Goal: Register for event/course

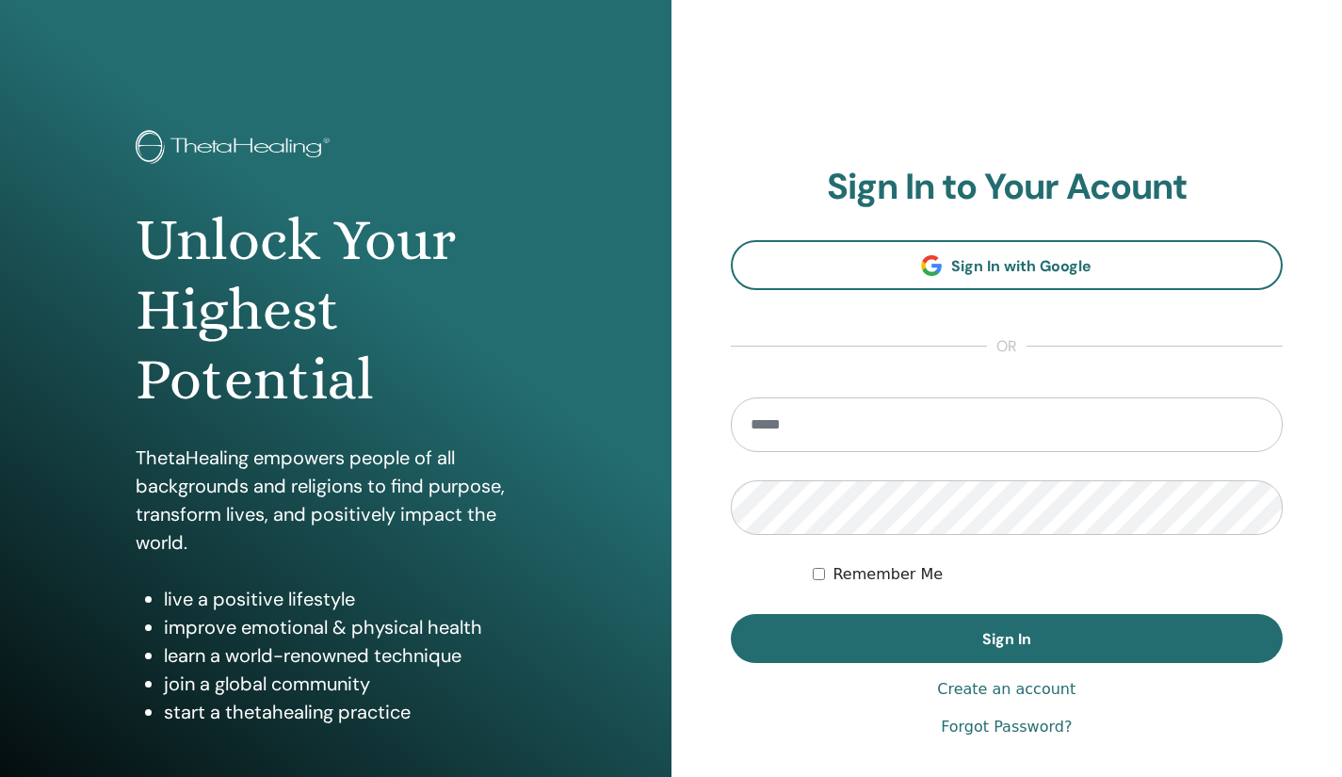
click at [831, 437] on input "email" at bounding box center [1007, 424] width 553 height 55
click at [850, 442] on input "email" at bounding box center [1007, 424] width 553 height 55
type input "**********"
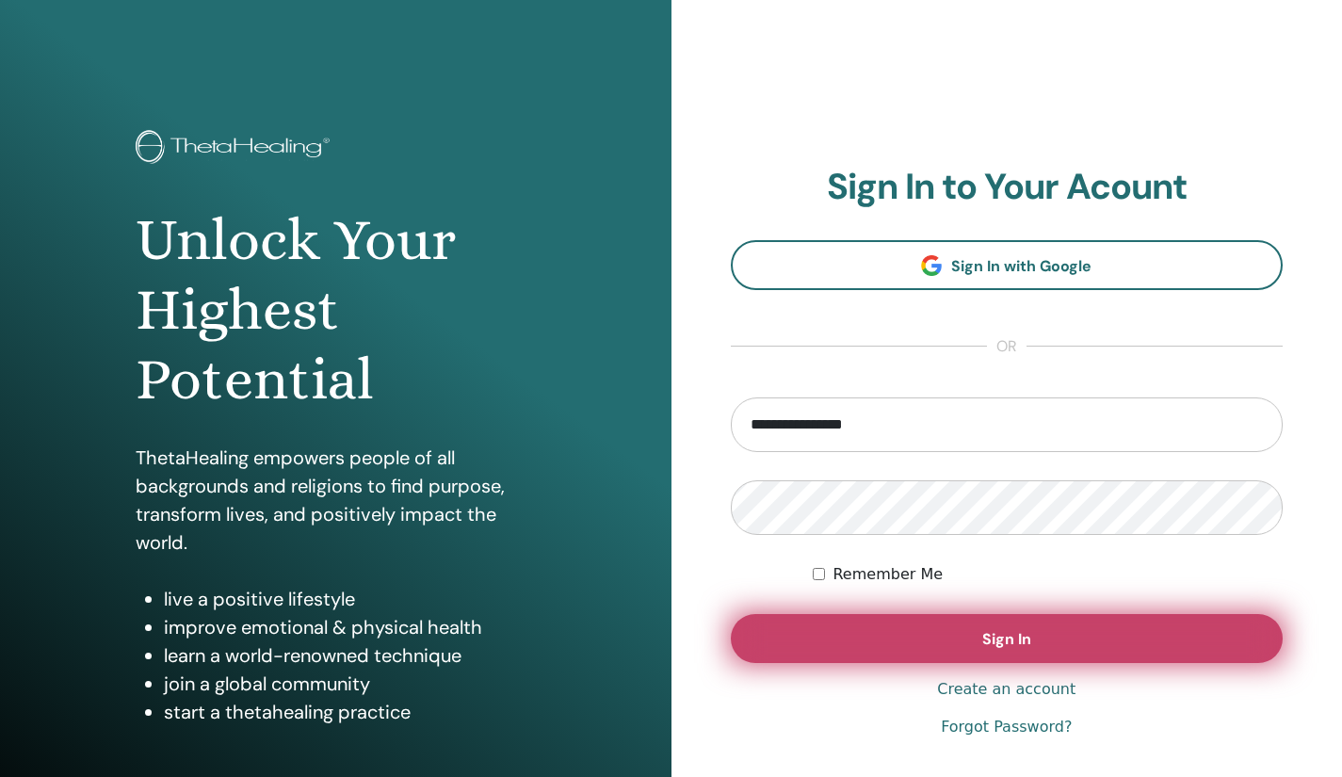
click at [850, 638] on button "Sign In" at bounding box center [1007, 638] width 553 height 49
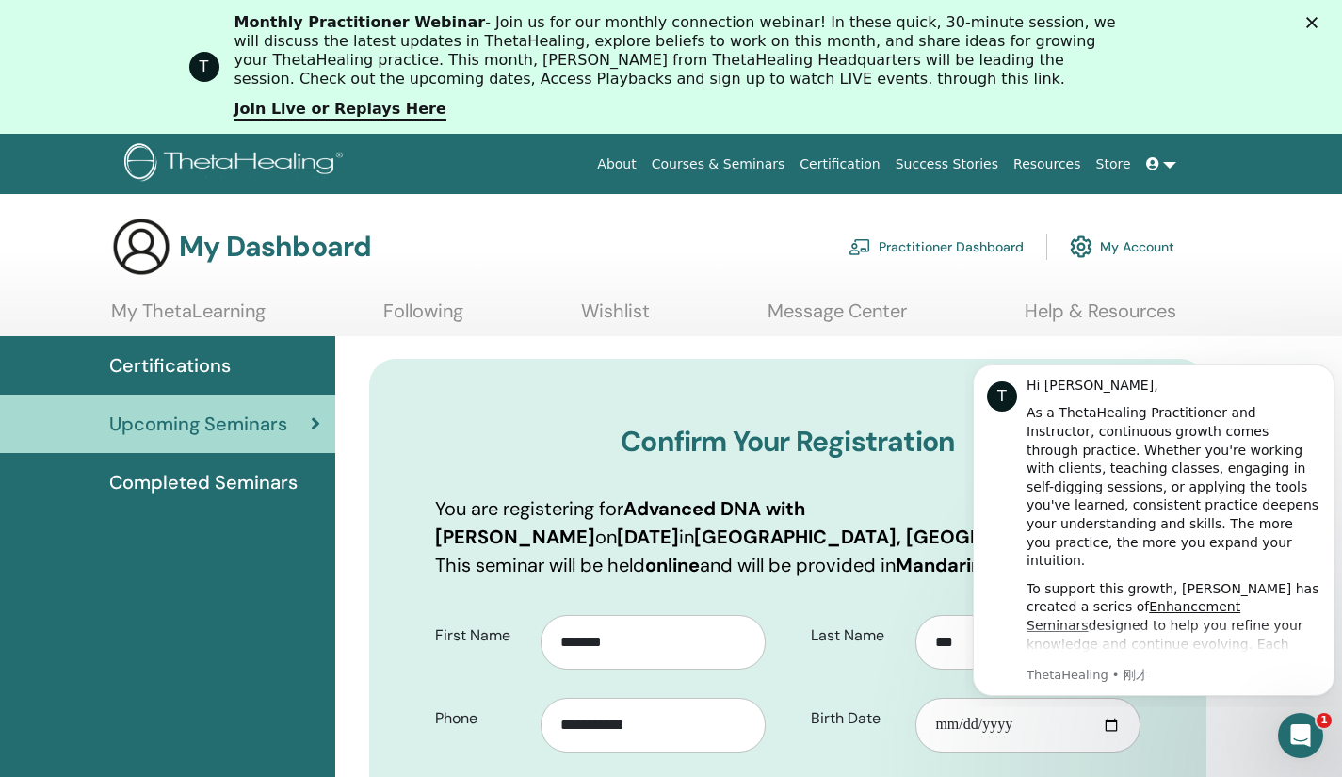
click at [1284, 304] on section "My Dashboard Practitioner Dashboard My Account My ThetaLearning Following Wishl…" at bounding box center [671, 277] width 1342 height 120
click at [1323, 369] on button "Dismiss notification" at bounding box center [1328, 370] width 24 height 24
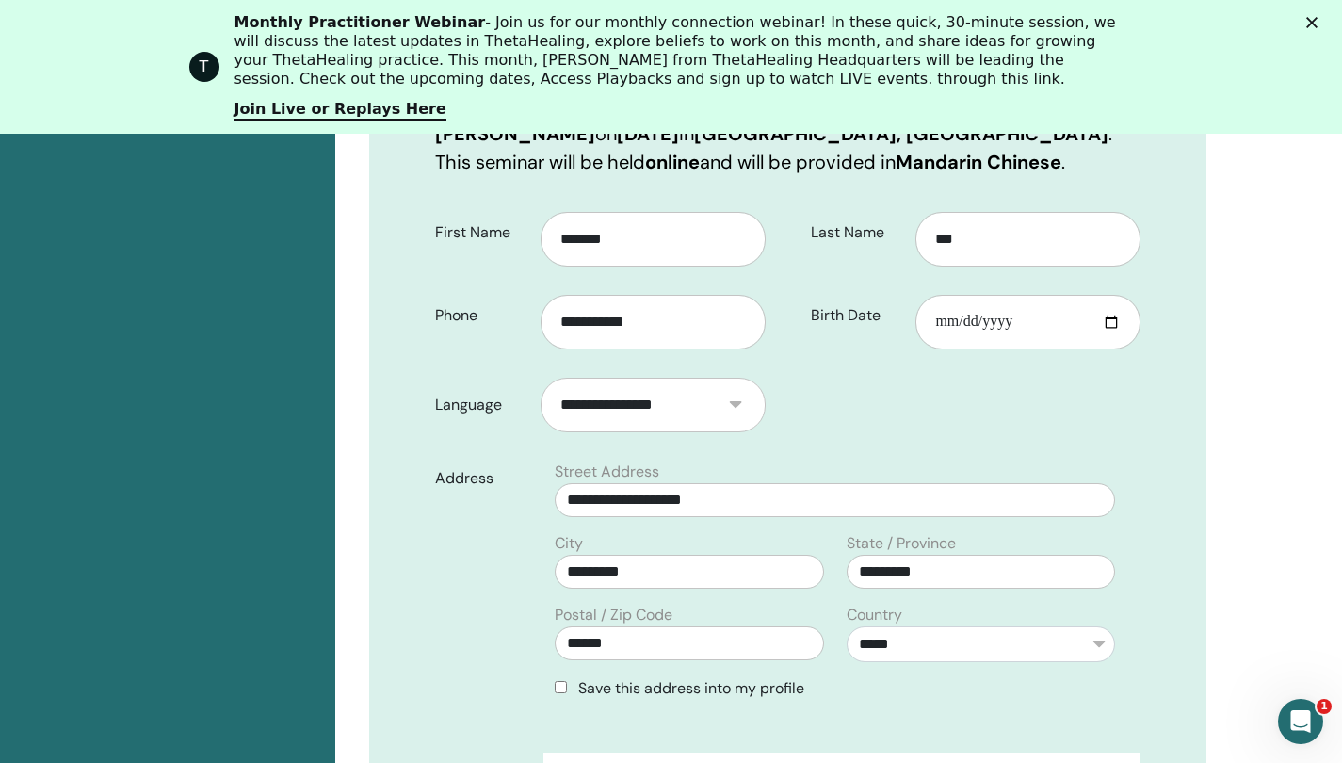
scroll to position [516, 0]
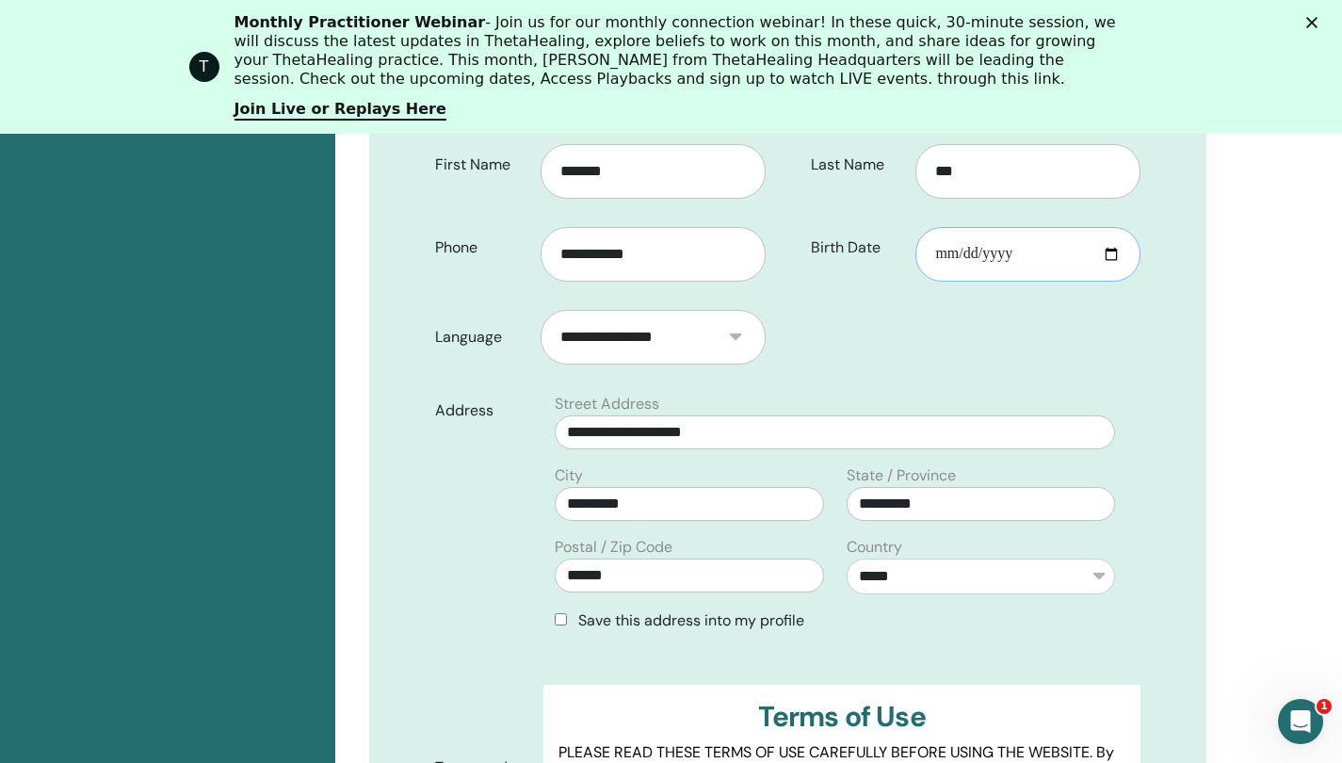
click at [1117, 262] on input "Birth Date" at bounding box center [1027, 254] width 225 height 55
type input "**********"
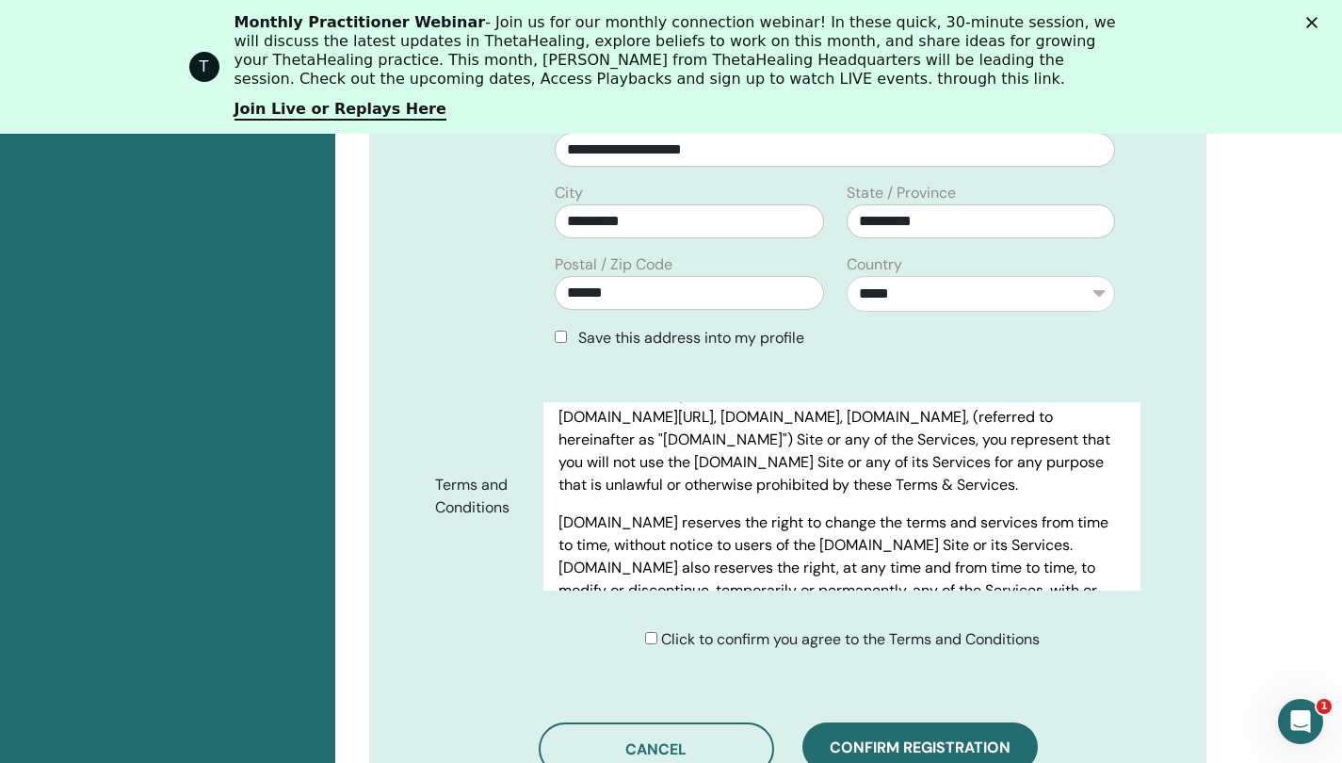
scroll to position [753, 0]
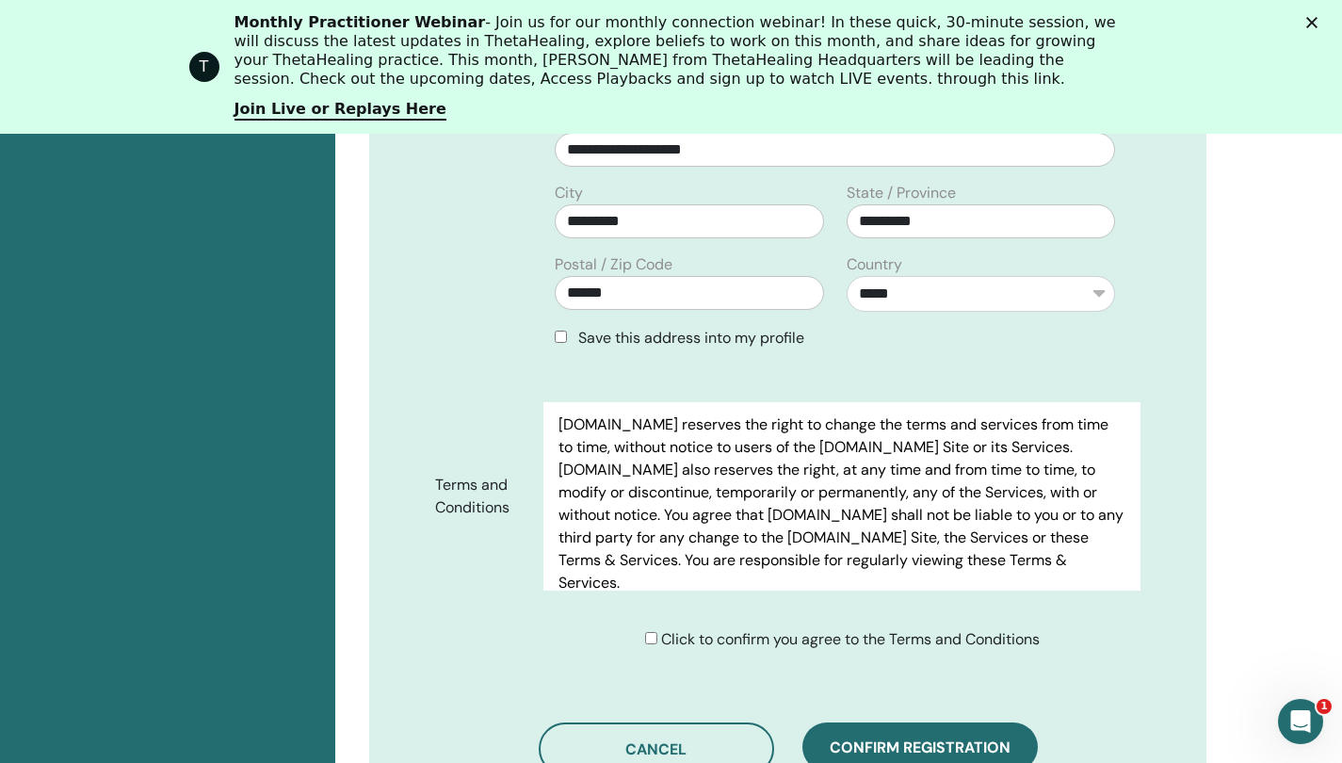
click at [654, 642] on div "Click to confirm you agree to the Terms and Conditions" at bounding box center [842, 639] width 395 height 23
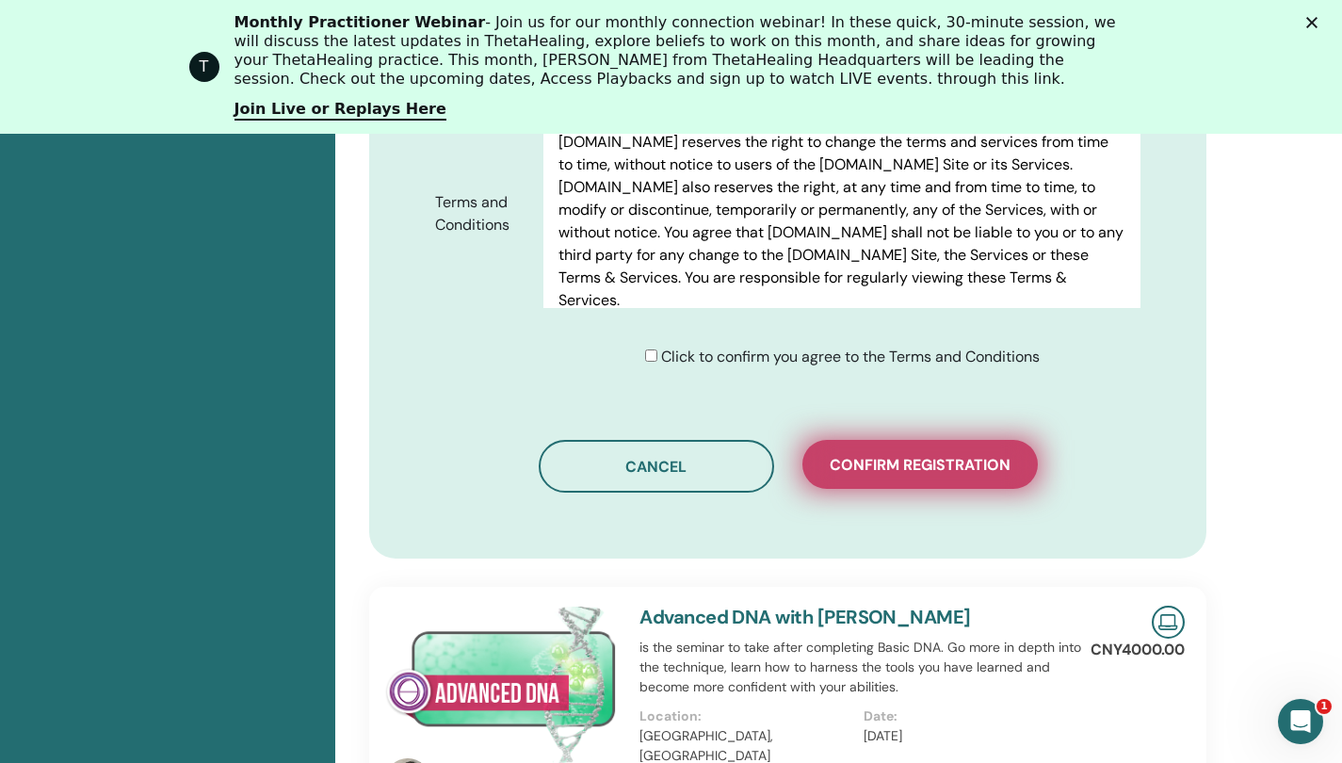
click at [876, 463] on span "Confirm registration" at bounding box center [920, 465] width 181 height 20
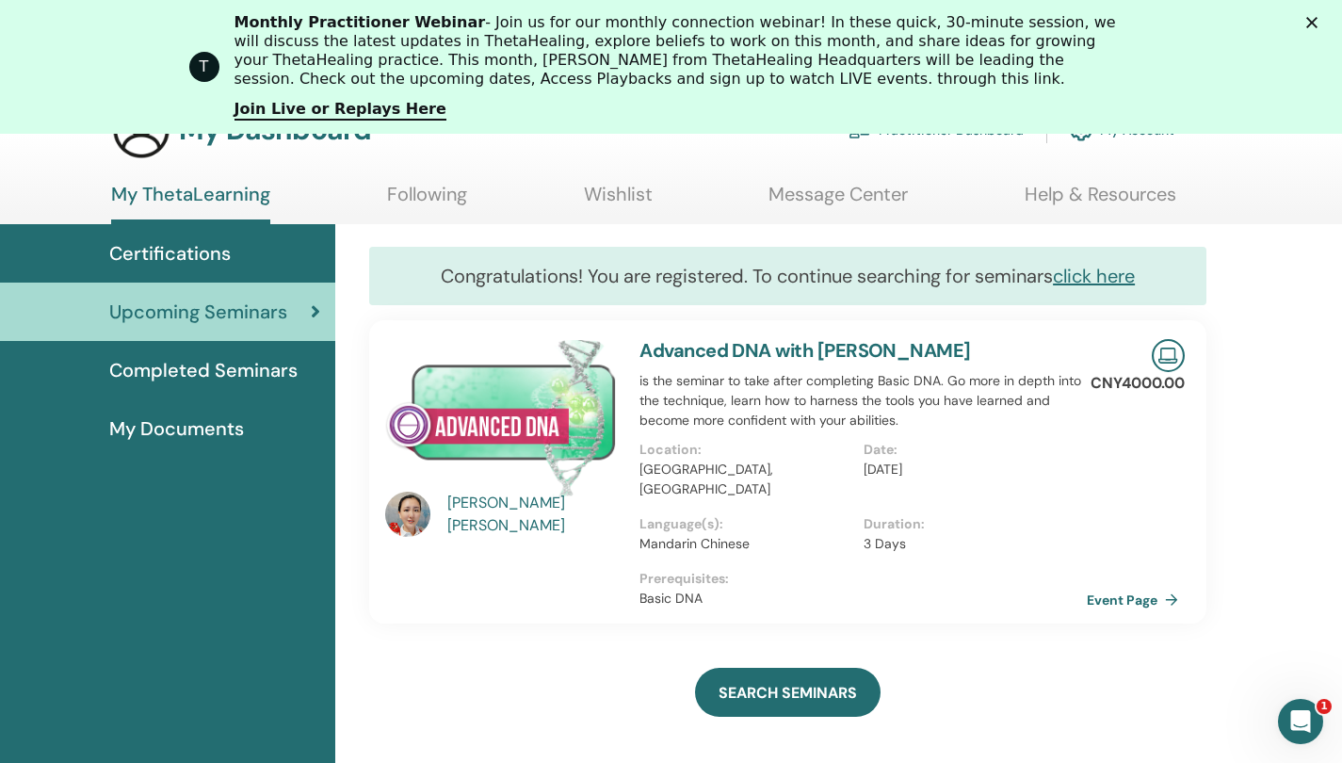
scroll to position [144, 0]
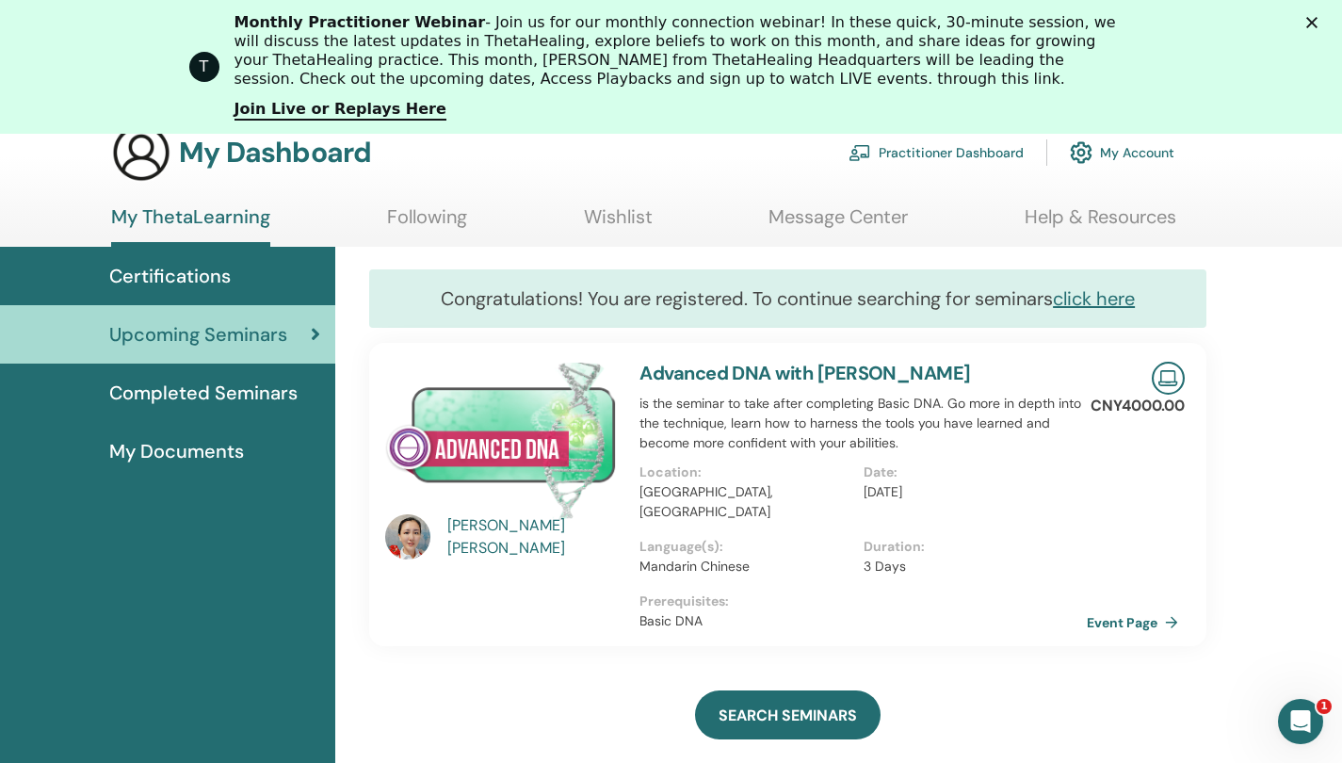
click at [169, 451] on span "My Documents" at bounding box center [176, 451] width 135 height 28
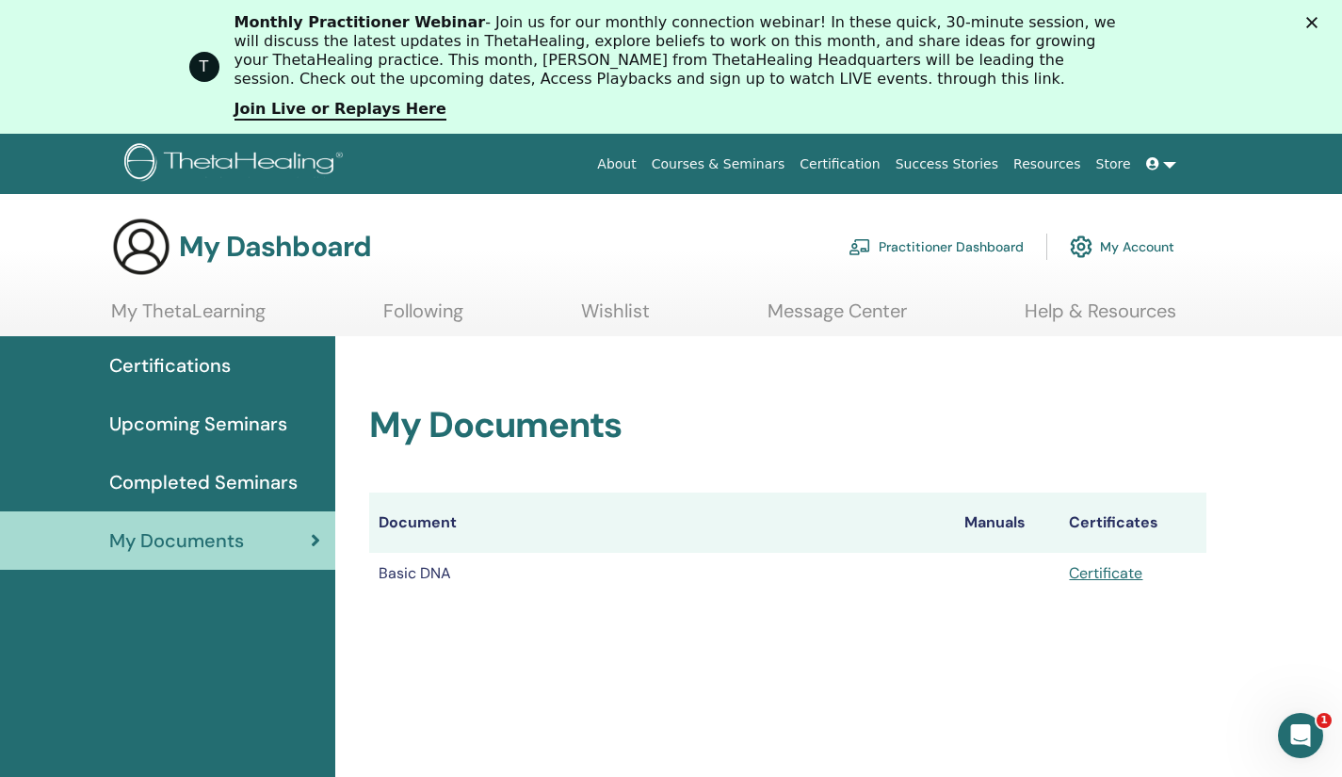
click at [189, 477] on span "Completed Seminars" at bounding box center [203, 482] width 188 height 28
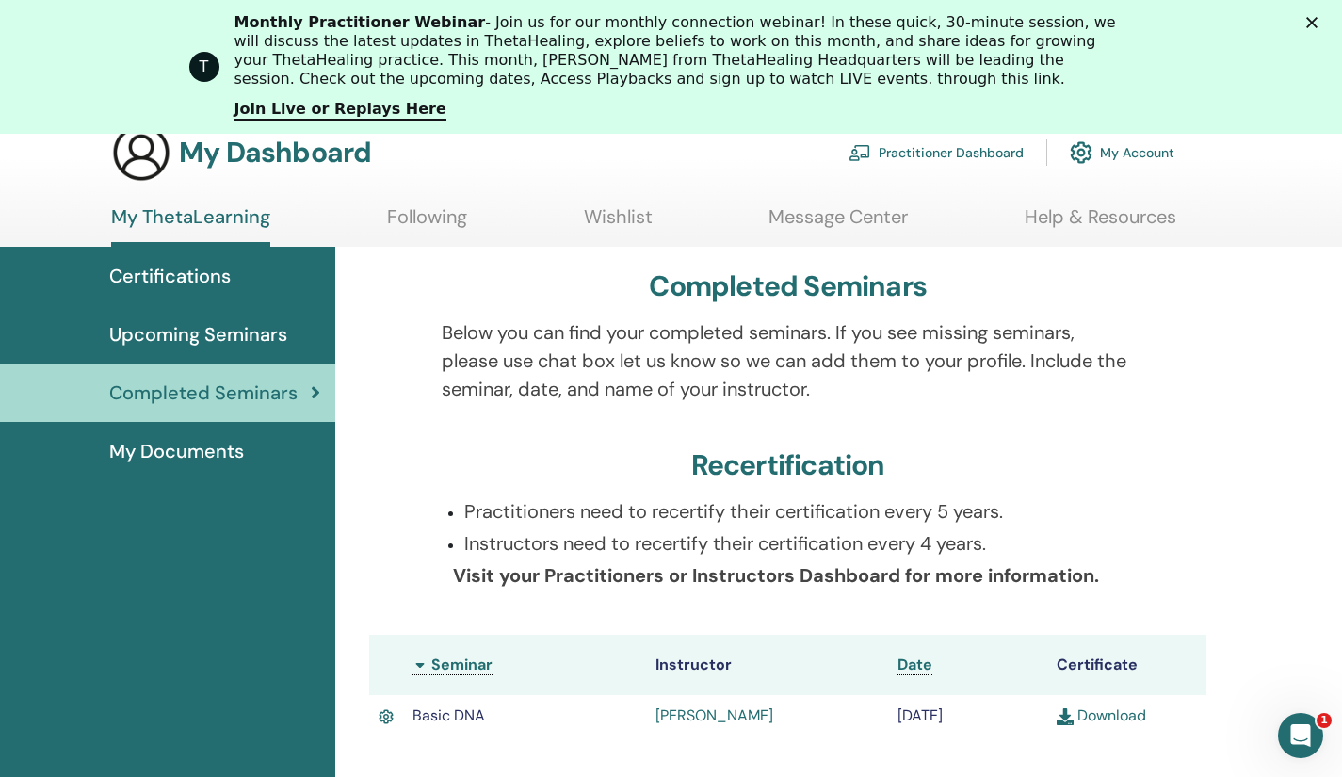
click at [1115, 713] on link "Download" at bounding box center [1101, 715] width 89 height 20
